Goal: Transaction & Acquisition: Obtain resource

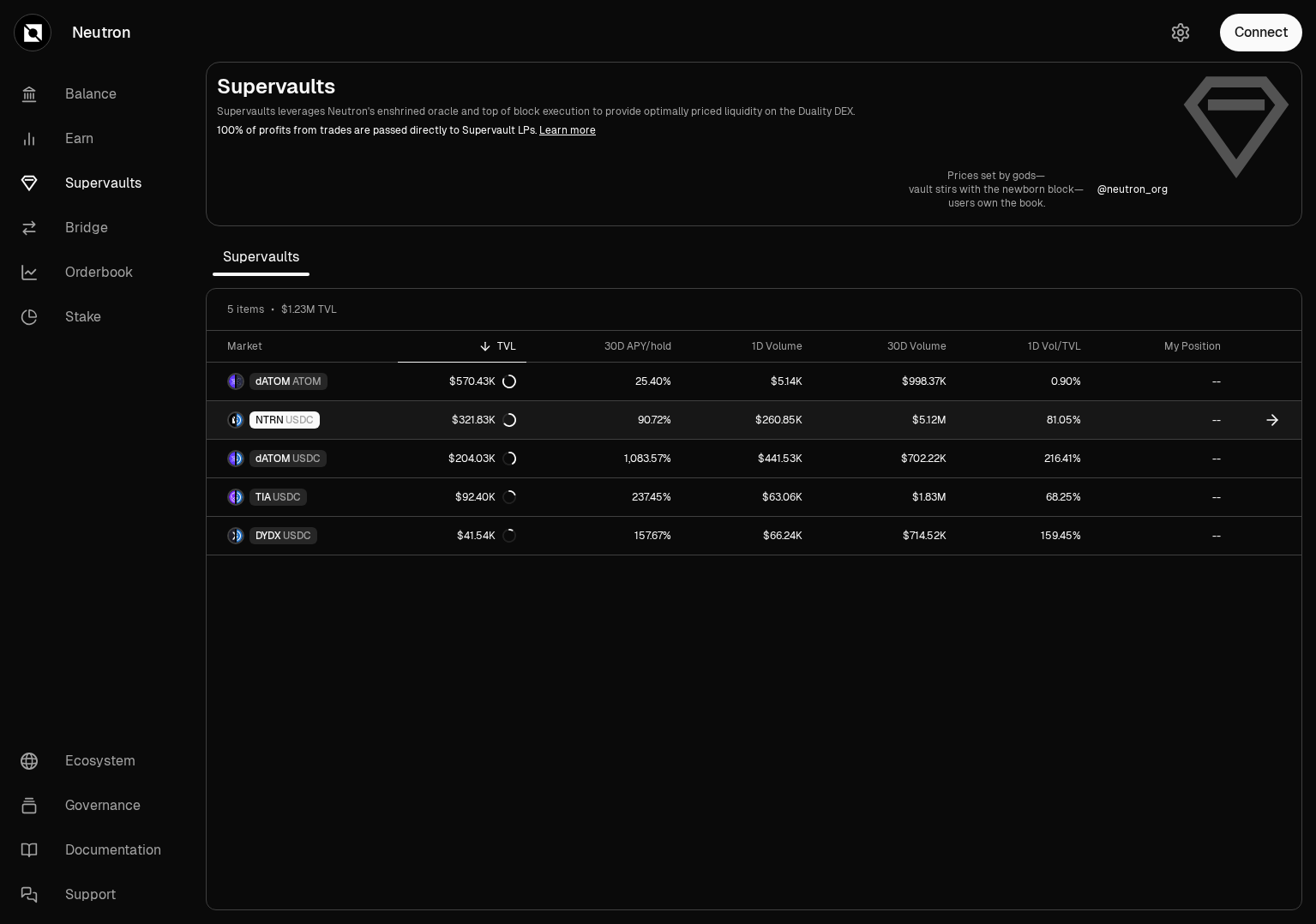
click at [342, 418] on link "NTRN USDC" at bounding box center [301, 420] width 191 height 38
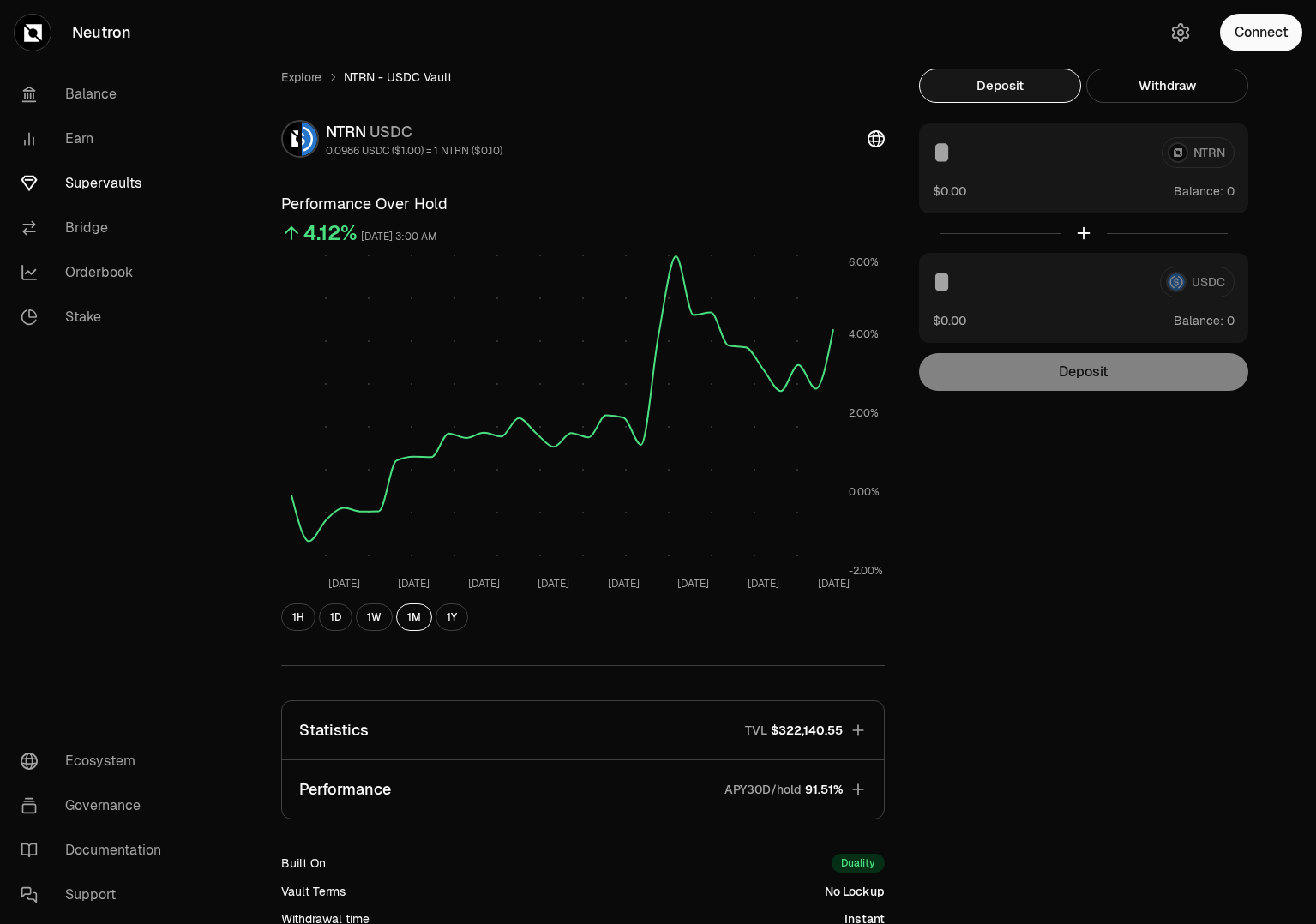
click at [97, 188] on link "Supervaults" at bounding box center [96, 183] width 178 height 44
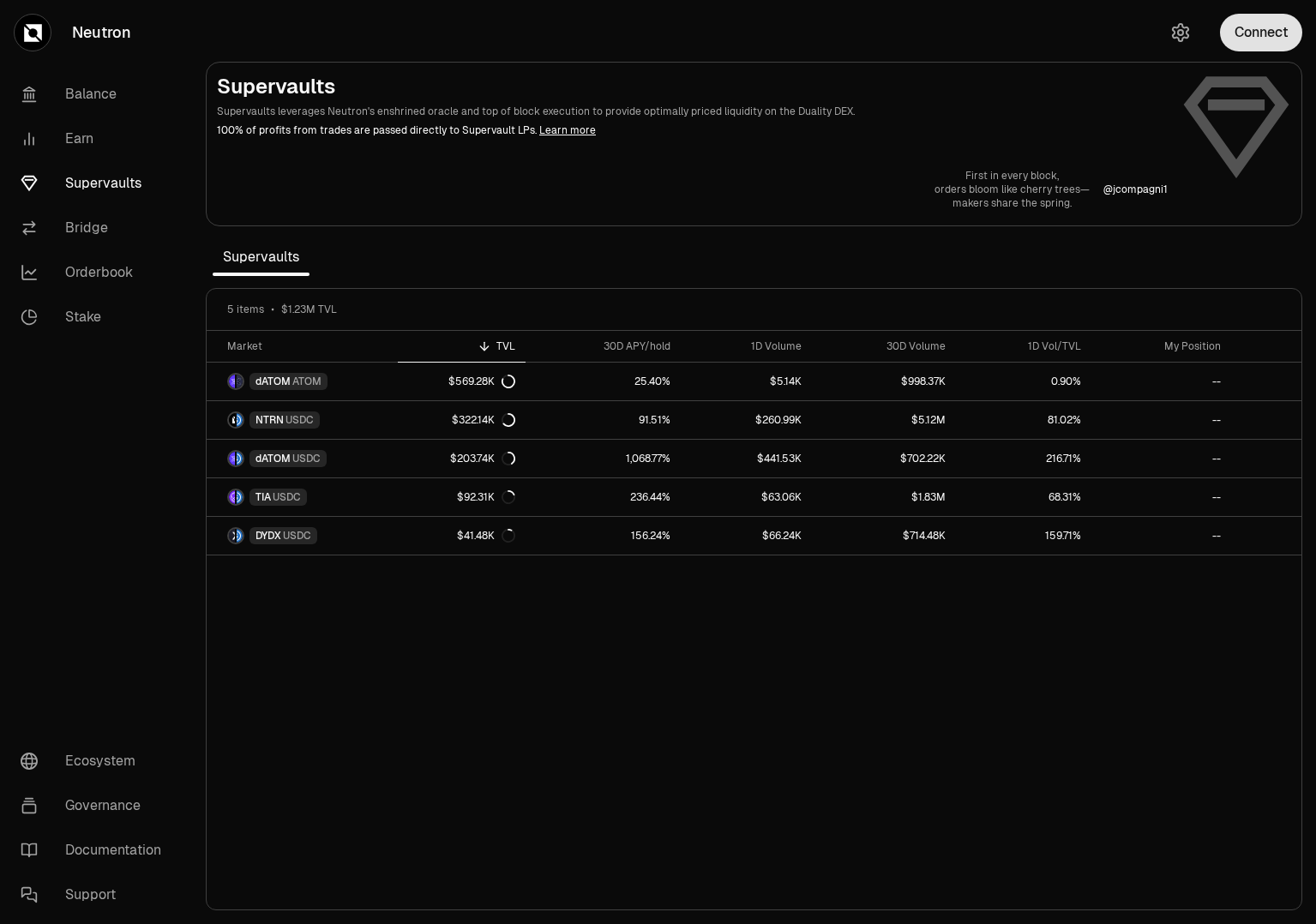
click at [1252, 35] on button "Connect" at bounding box center [1261, 33] width 82 height 38
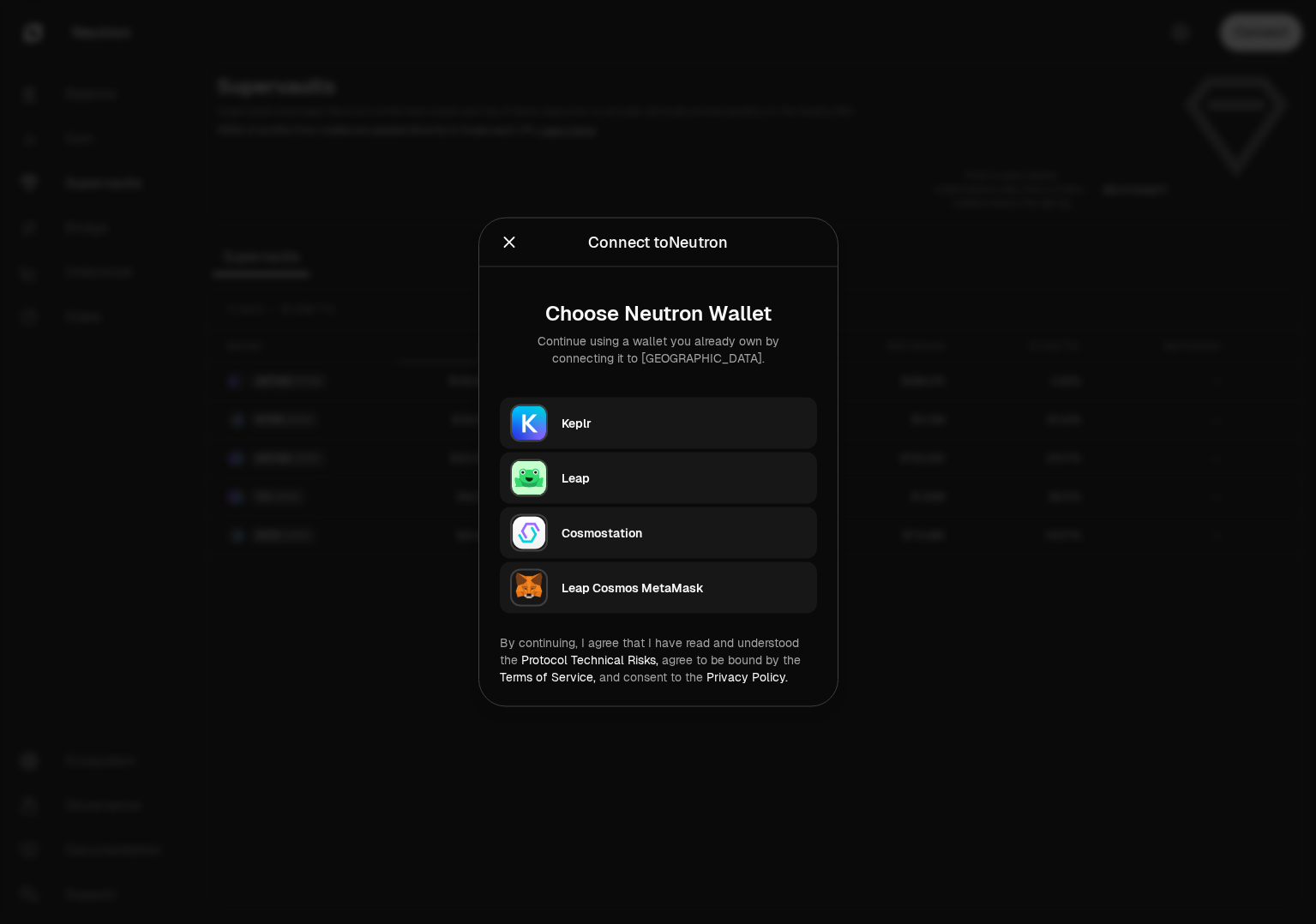
click at [587, 413] on div "Keplr" at bounding box center [684, 424] width 245 height 25
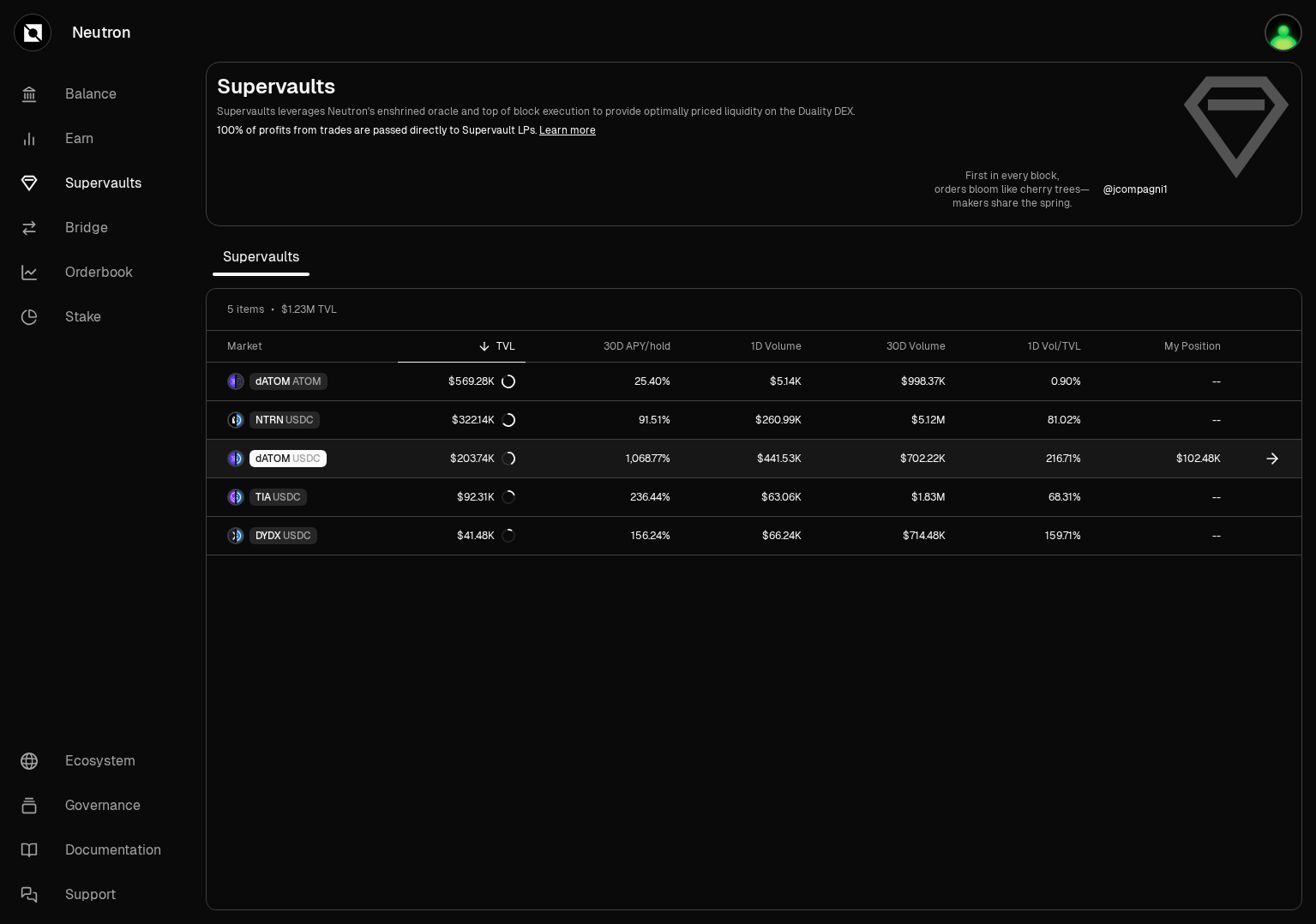
click at [1162, 461] on link "$102.48K" at bounding box center [1161, 459] width 139 height 38
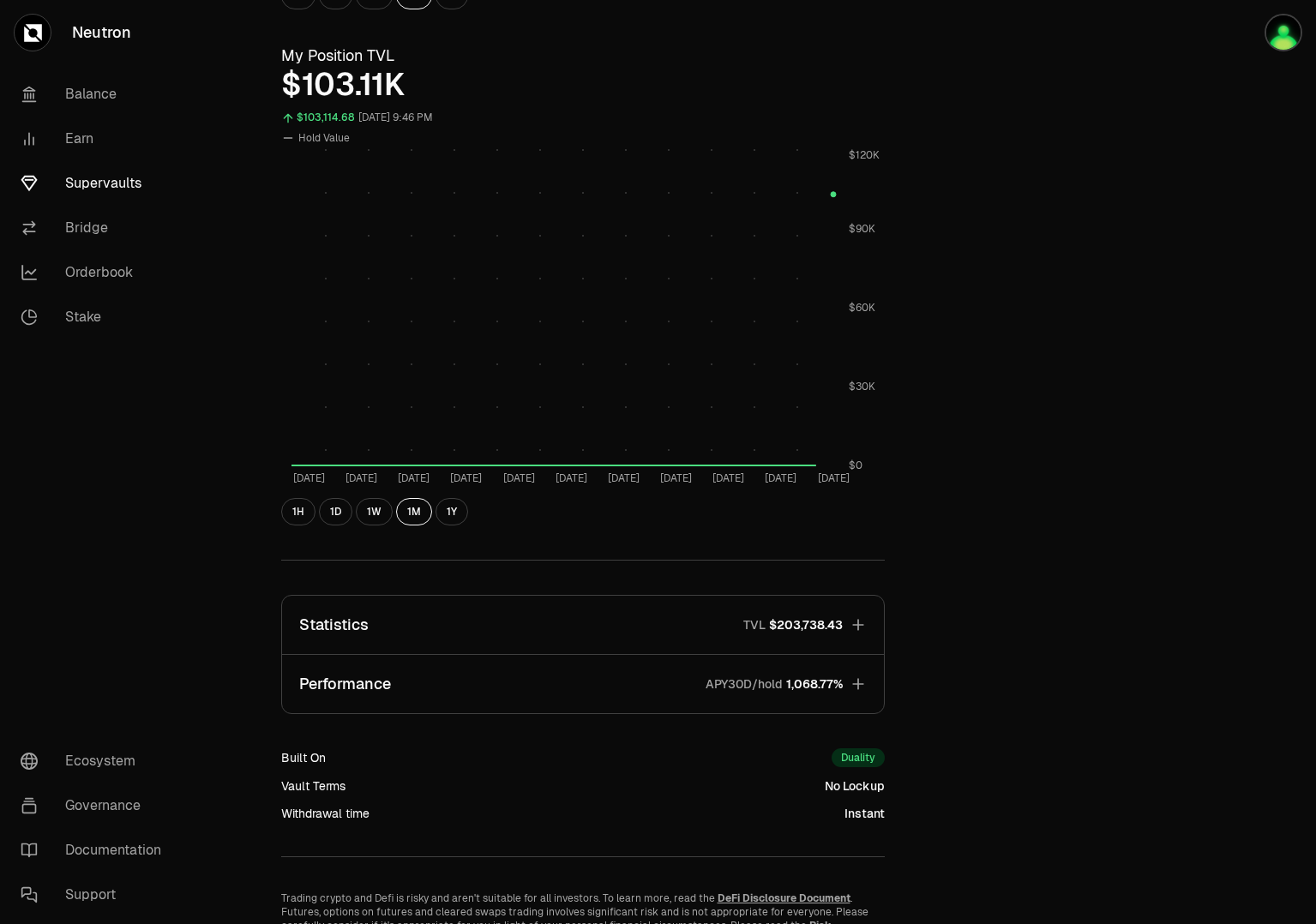
scroll to position [712, 0]
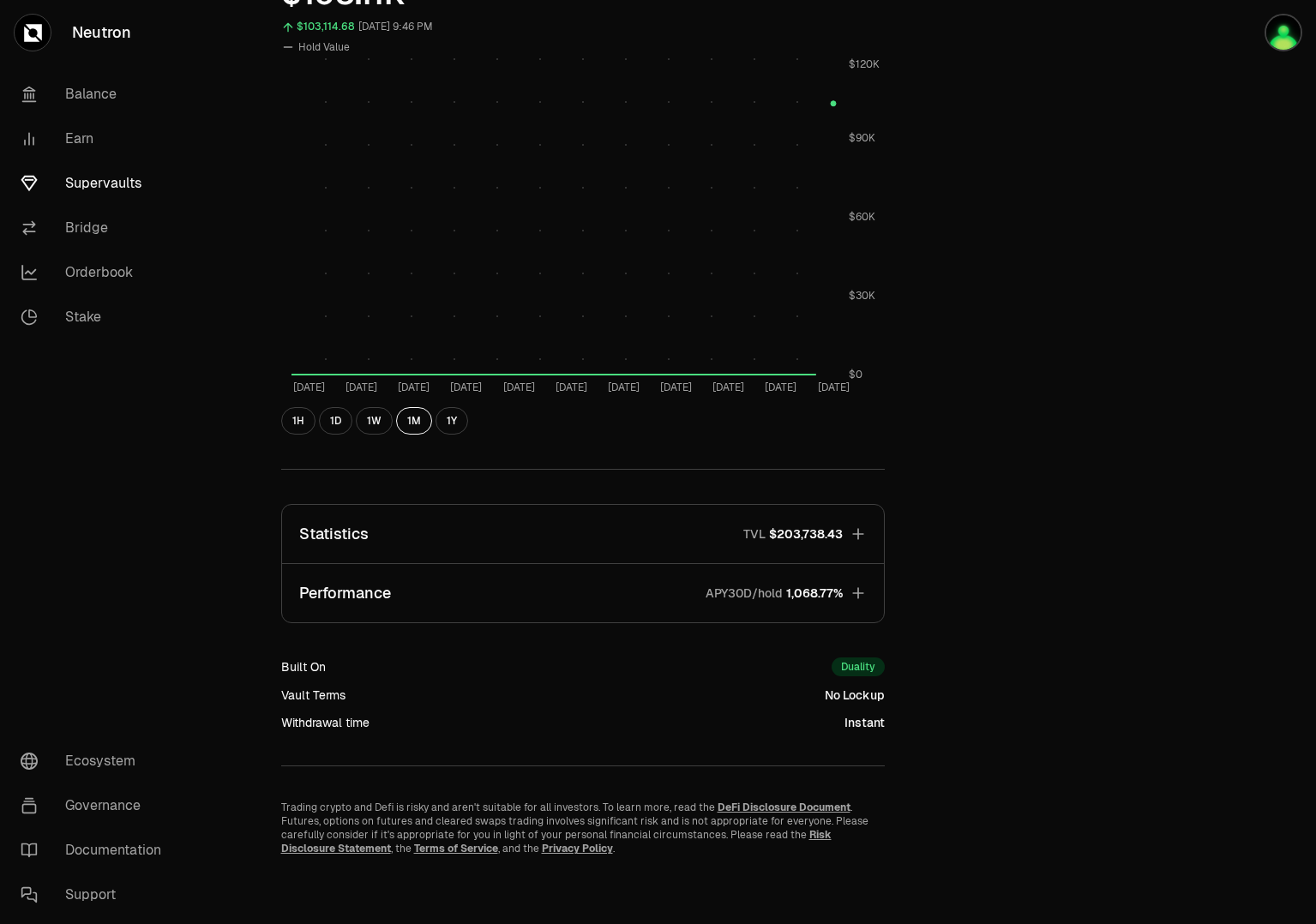
click at [834, 580] on button "Performance APY30D/hold 1,068.77%" at bounding box center [583, 593] width 602 height 58
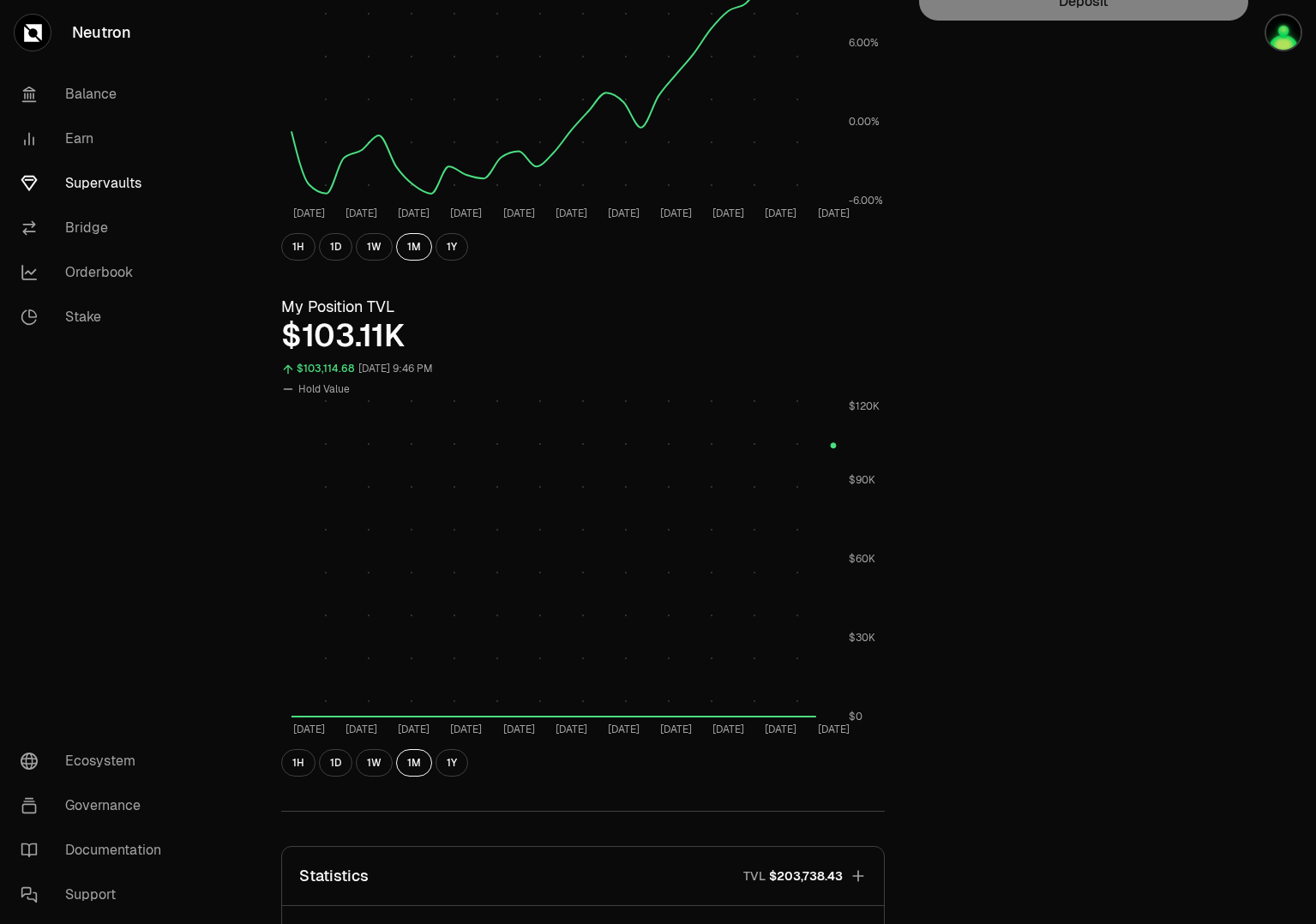
scroll to position [0, 0]
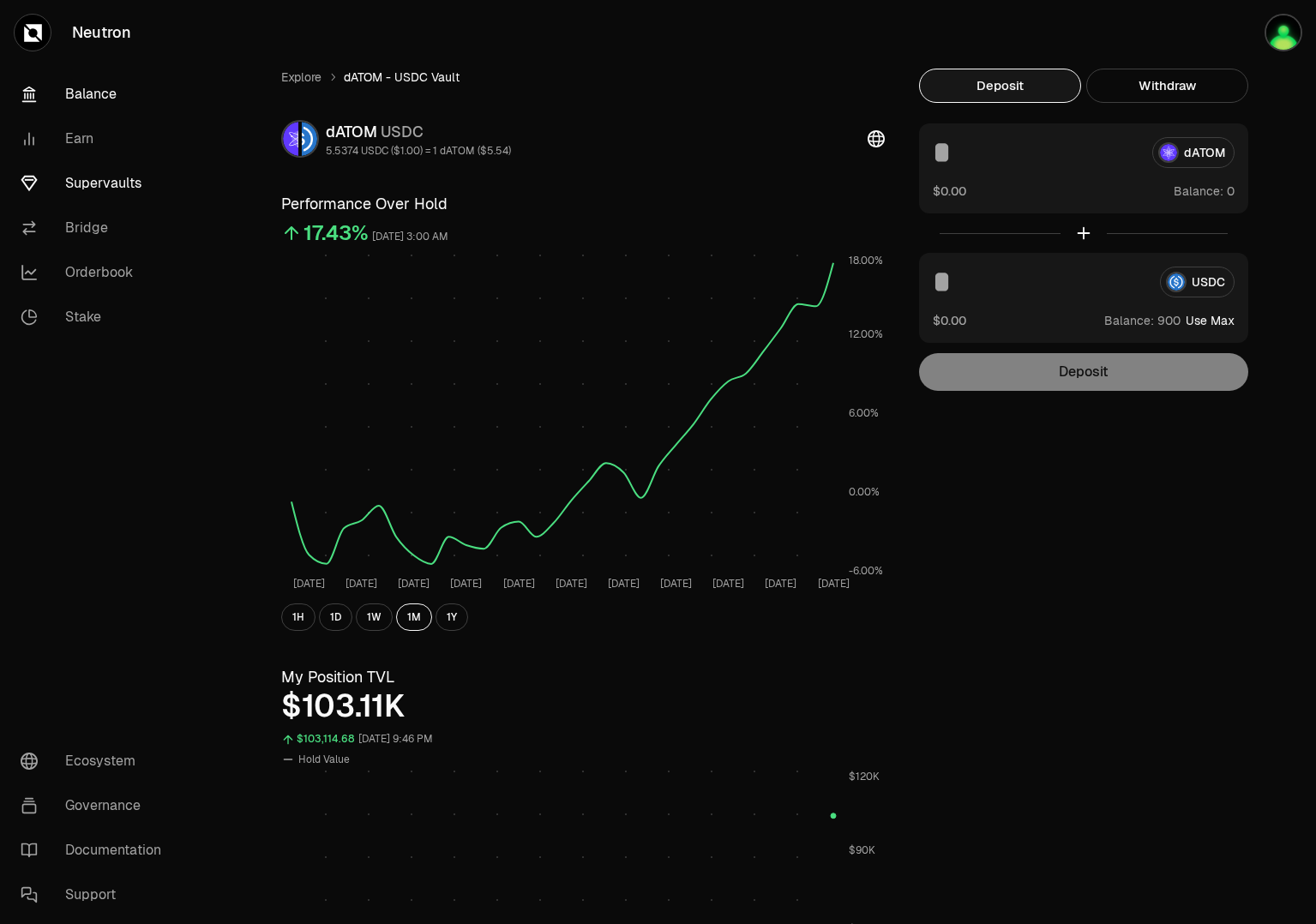
click at [110, 88] on link "Balance" at bounding box center [96, 94] width 178 height 44
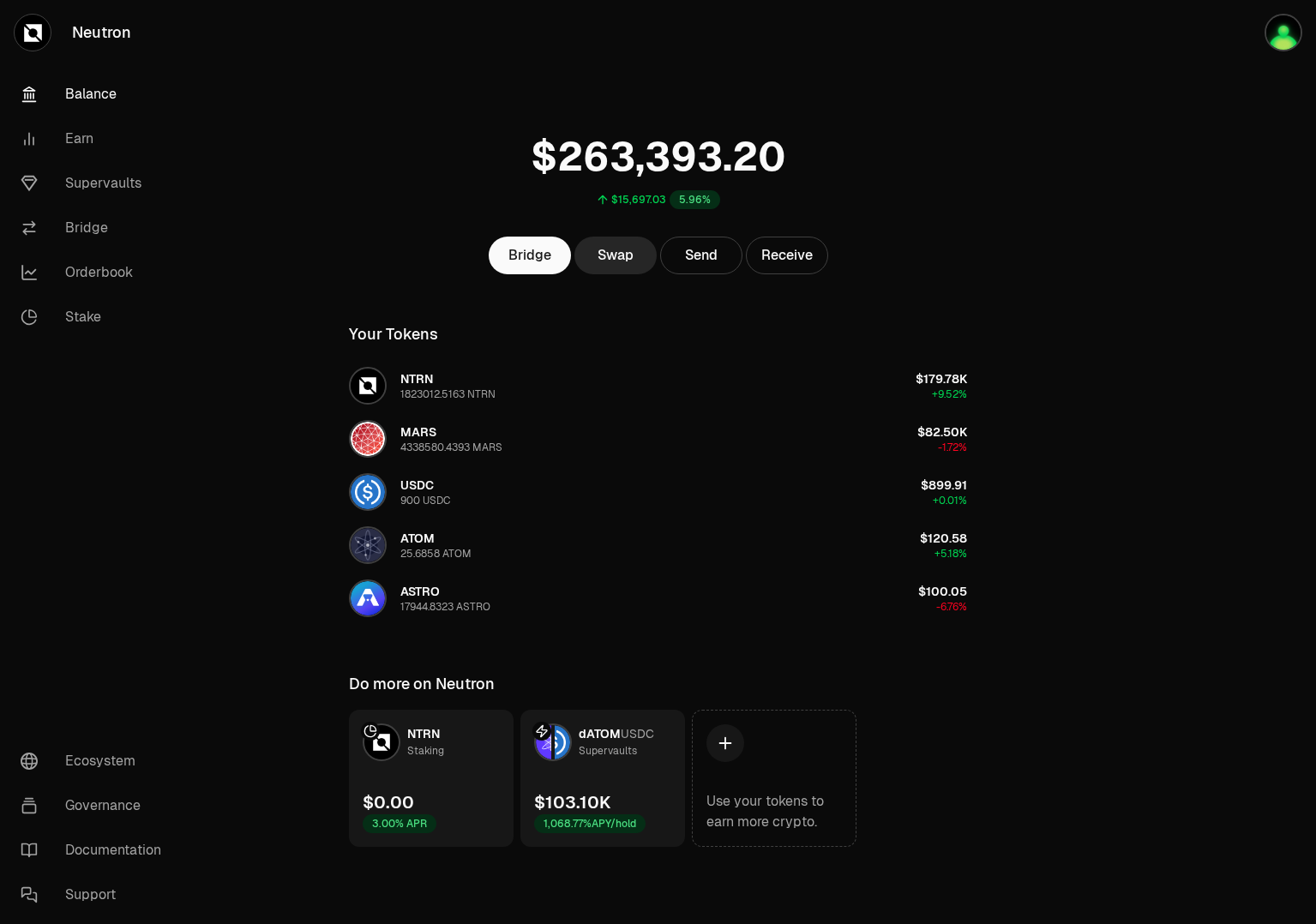
click at [82, 93] on link "Balance" at bounding box center [96, 94] width 178 height 44
click at [78, 138] on link "Earn" at bounding box center [96, 138] width 178 height 44
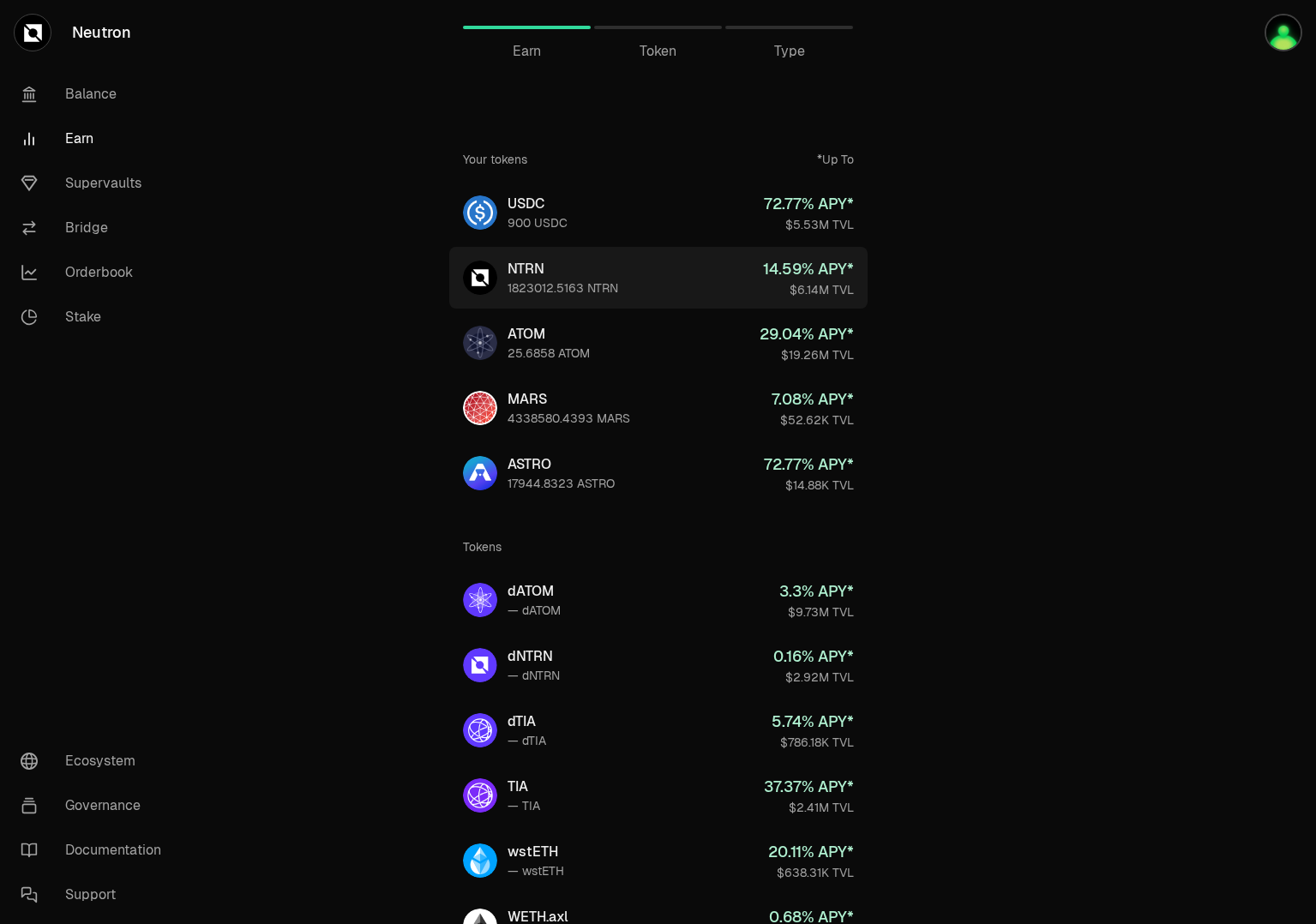
click at [520, 286] on div "1823012.5163 NTRN" at bounding box center [563, 288] width 110 height 17
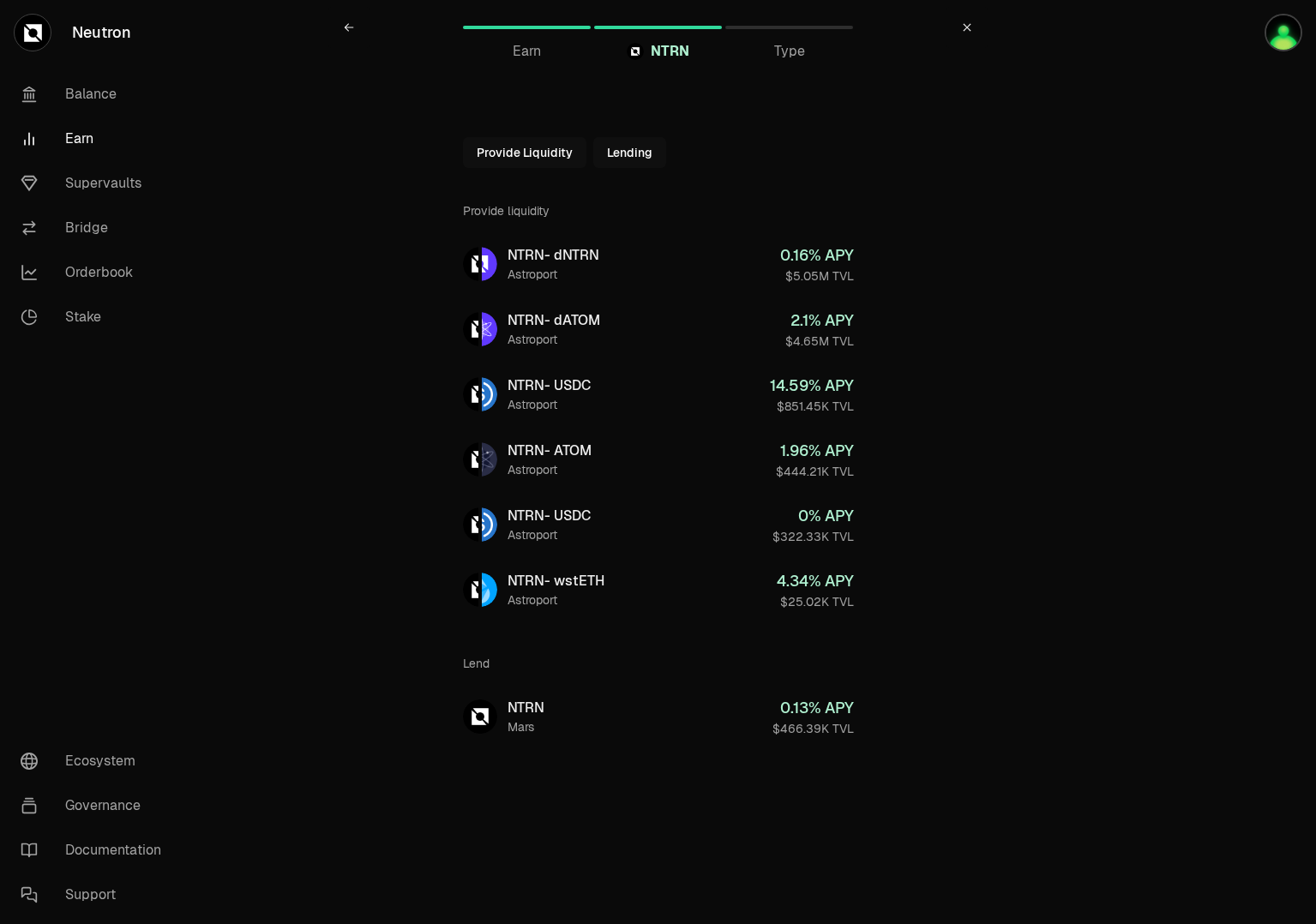
click at [520, 148] on button "Provide Liquidity" at bounding box center [525, 153] width 123 height 31
click at [971, 28] on icon at bounding box center [967, 27] width 10 height 10
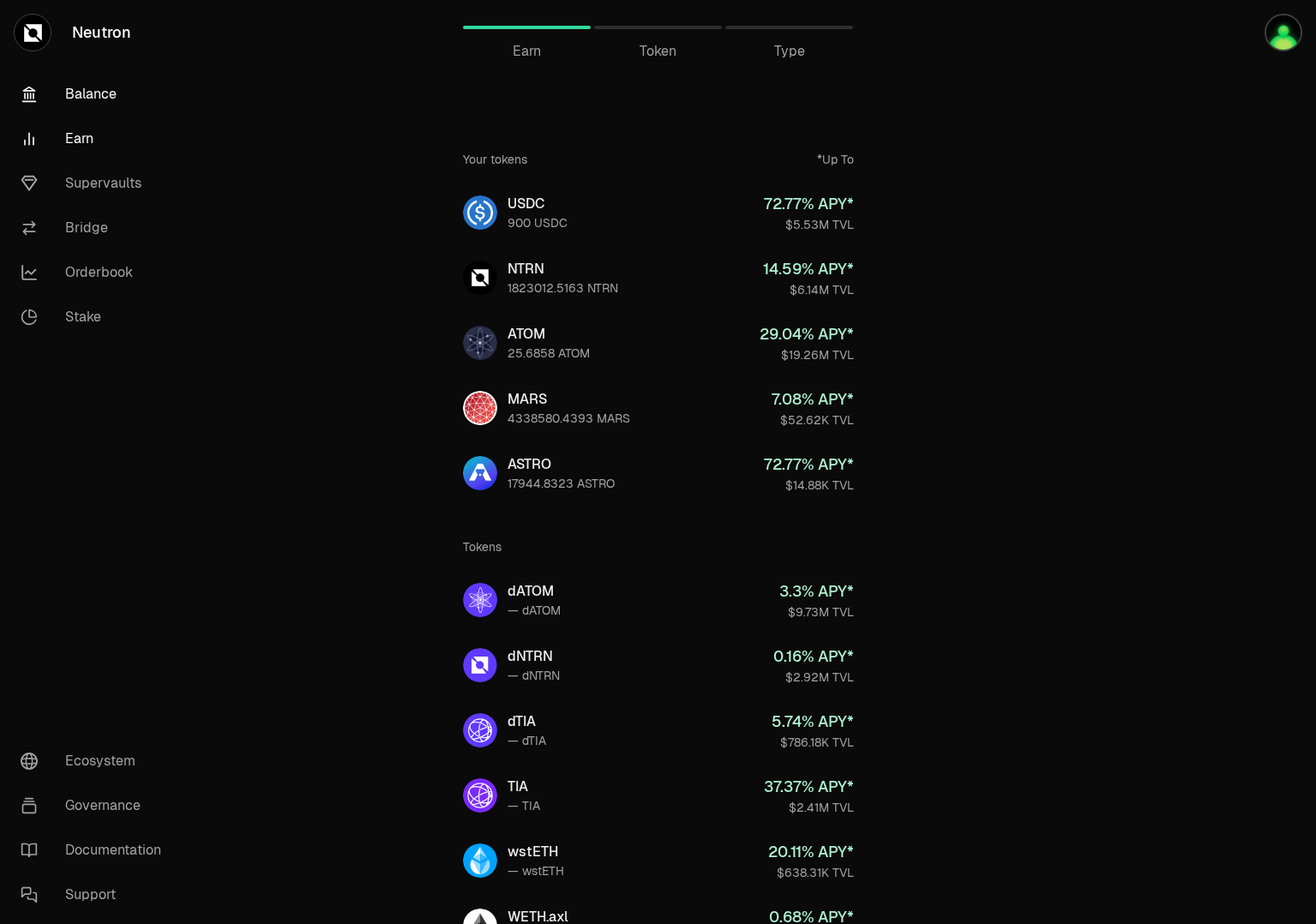
click at [90, 93] on link "Balance" at bounding box center [96, 94] width 178 height 44
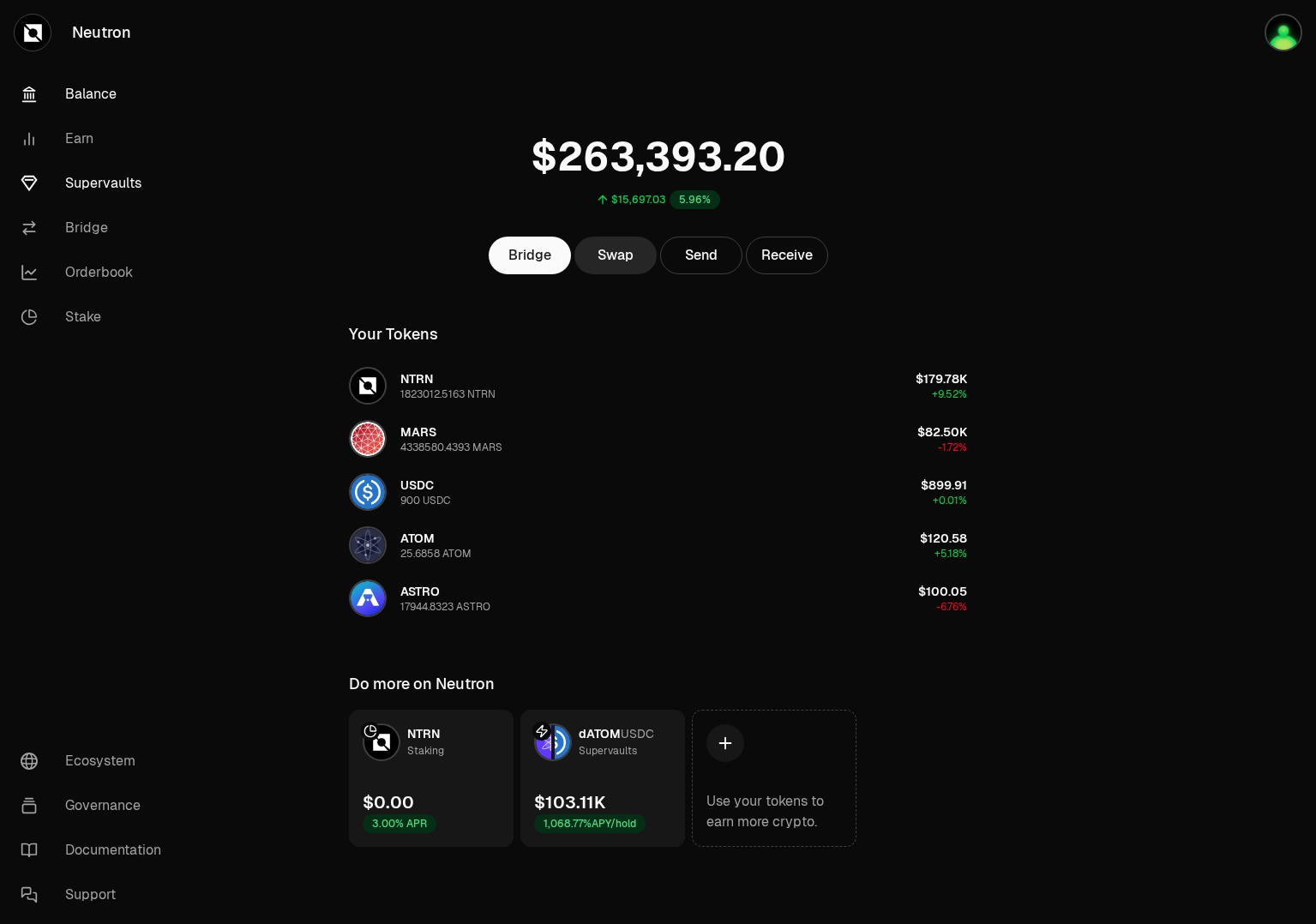
click at [100, 186] on link "Supervaults" at bounding box center [96, 183] width 178 height 44
